Goal: Information Seeking & Learning: Find specific fact

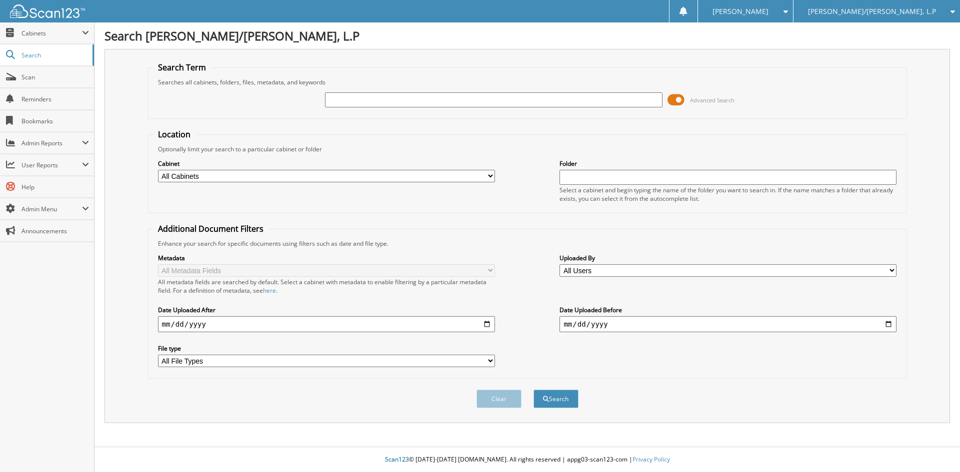
click at [383, 99] on input "text" at bounding box center [493, 99] width 337 height 15
type input "51803"
click at [533, 390] on button "Search" at bounding box center [555, 399] width 45 height 18
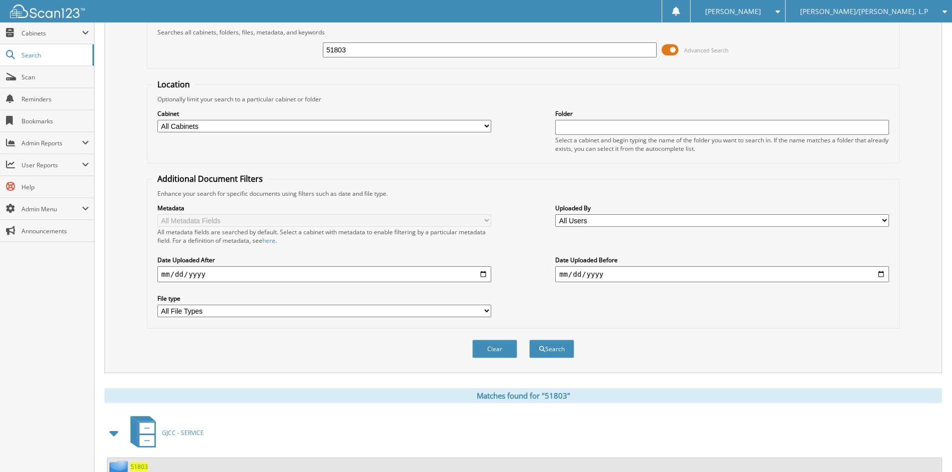
scroll to position [142, 0]
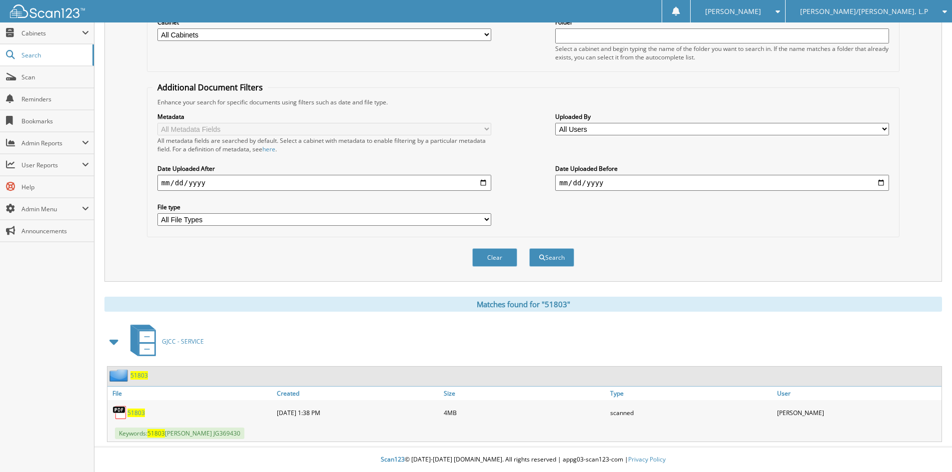
click at [135, 414] on span "51803" at bounding box center [135, 413] width 17 height 8
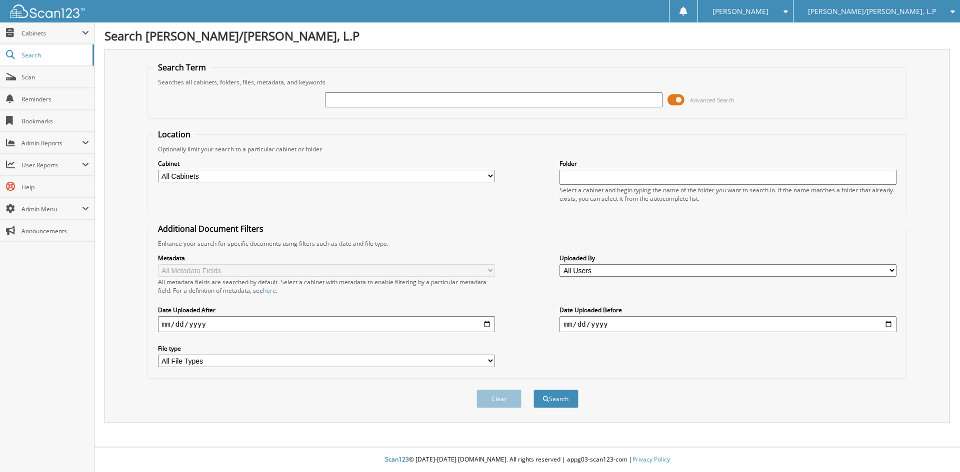
click at [383, 102] on input "text" at bounding box center [493, 99] width 337 height 15
type input "52133"
click at [533, 390] on button "Search" at bounding box center [555, 399] width 45 height 18
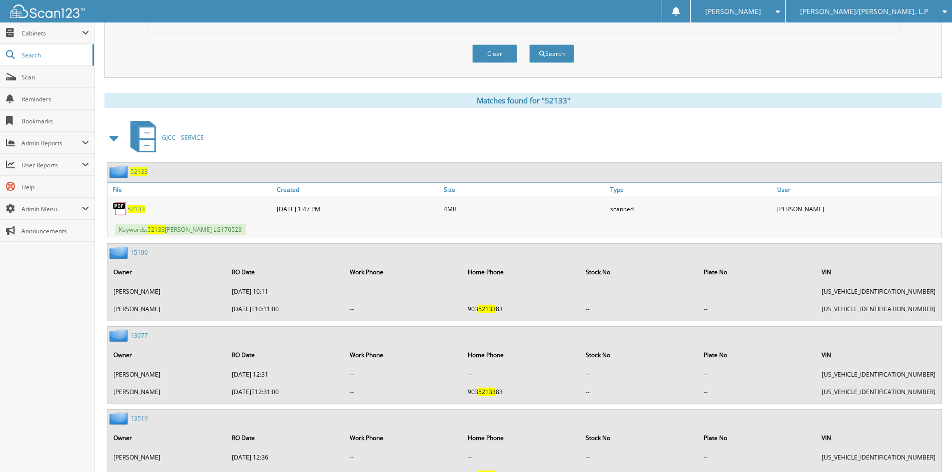
scroll to position [350, 0]
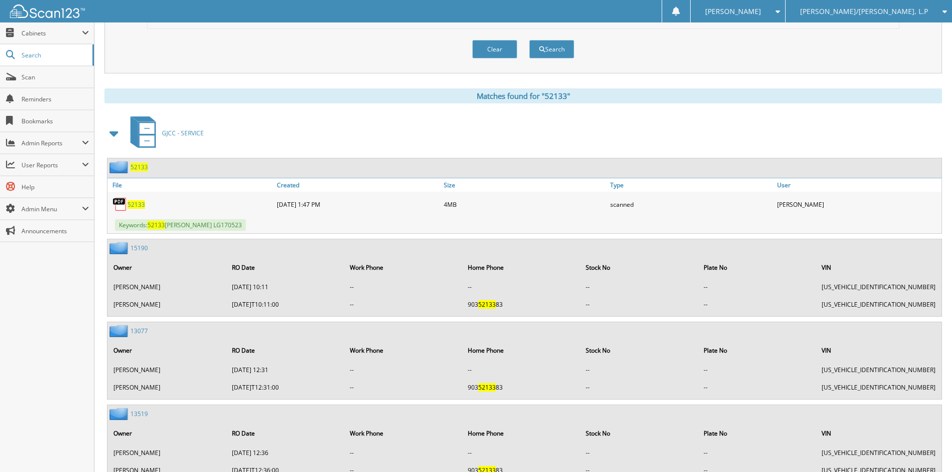
click at [139, 207] on span "52133" at bounding box center [135, 204] width 17 height 8
